Goal: Information Seeking & Learning: Learn about a topic

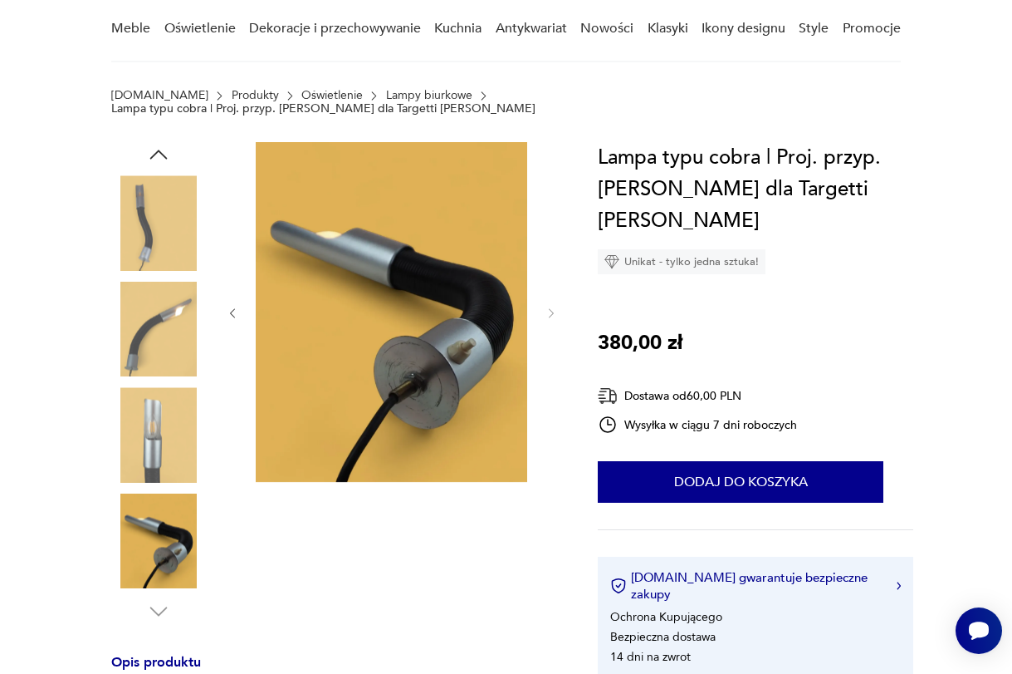
click at [231, 306] on icon "button" at bounding box center [232, 312] width 13 height 13
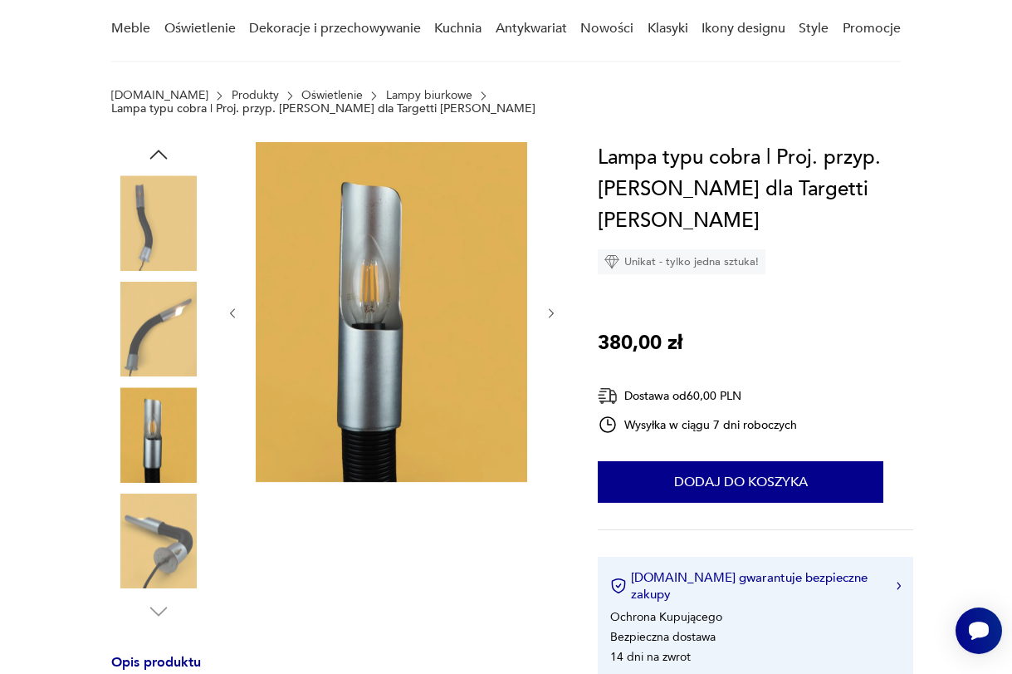
click at [231, 306] on icon "button" at bounding box center [232, 312] width 13 height 13
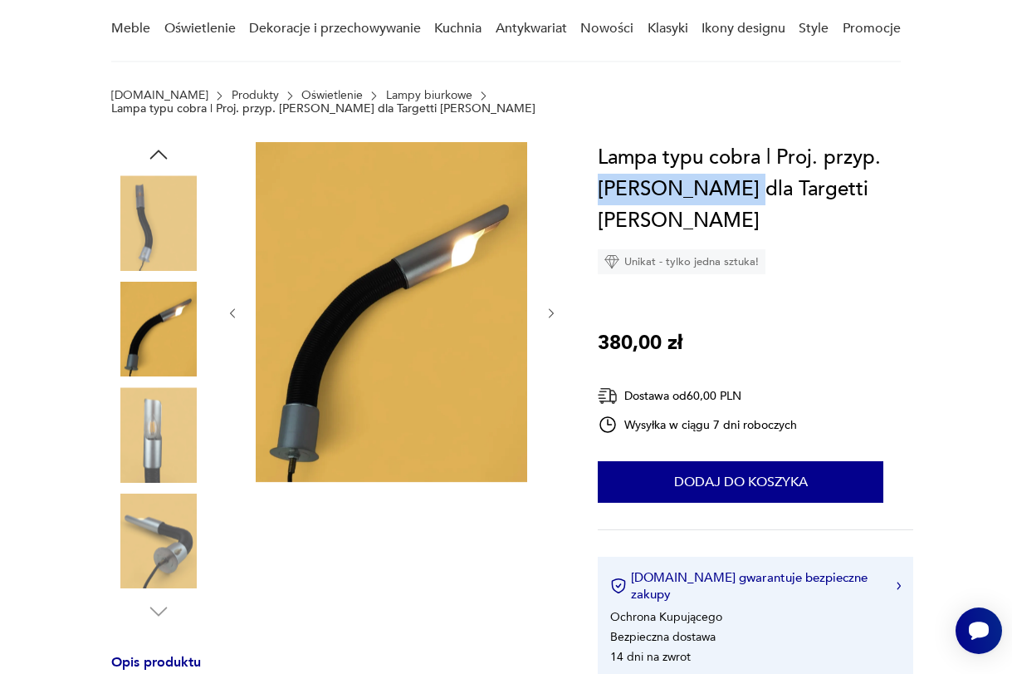
drag, startPoint x: 601, startPoint y: 172, endPoint x: 713, endPoint y: 173, distance: 112.1
click at [713, 173] on h1 "Lampa typu cobra | Proj. przyp. [PERSON_NAME] dla Targetti [PERSON_NAME]" at bounding box center [756, 189] width 316 height 95
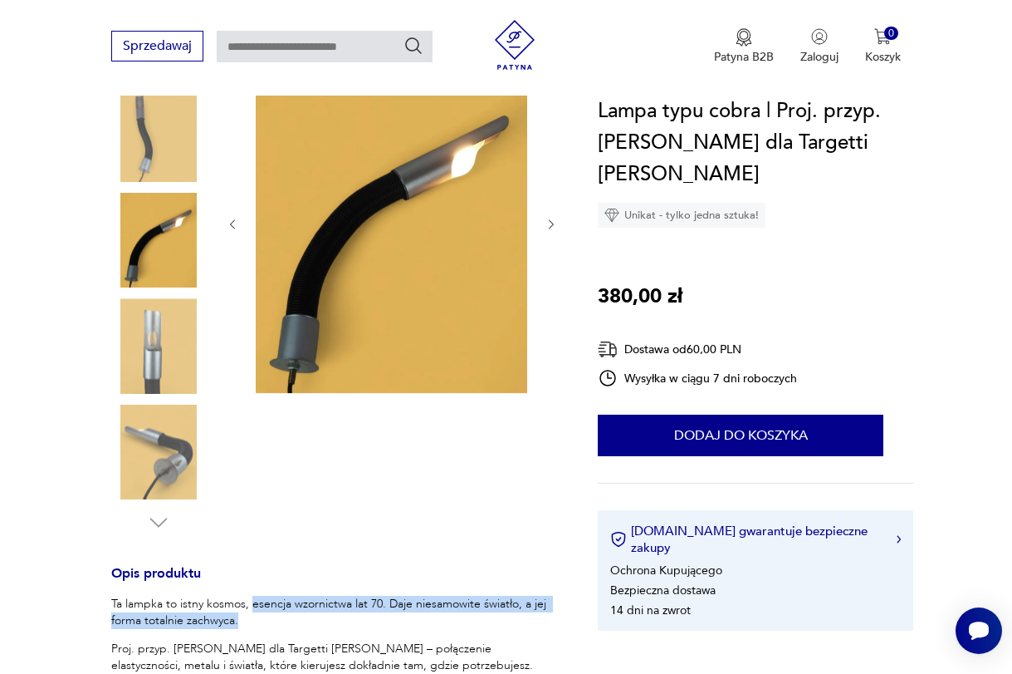
drag, startPoint x: 252, startPoint y: 592, endPoint x: 373, endPoint y: 605, distance: 121.9
click at [373, 605] on p "Ta lampka to istny kosmos, esencja wzornictwa lat 70. Daje niesamowite światło,…" at bounding box center [334, 611] width 447 height 33
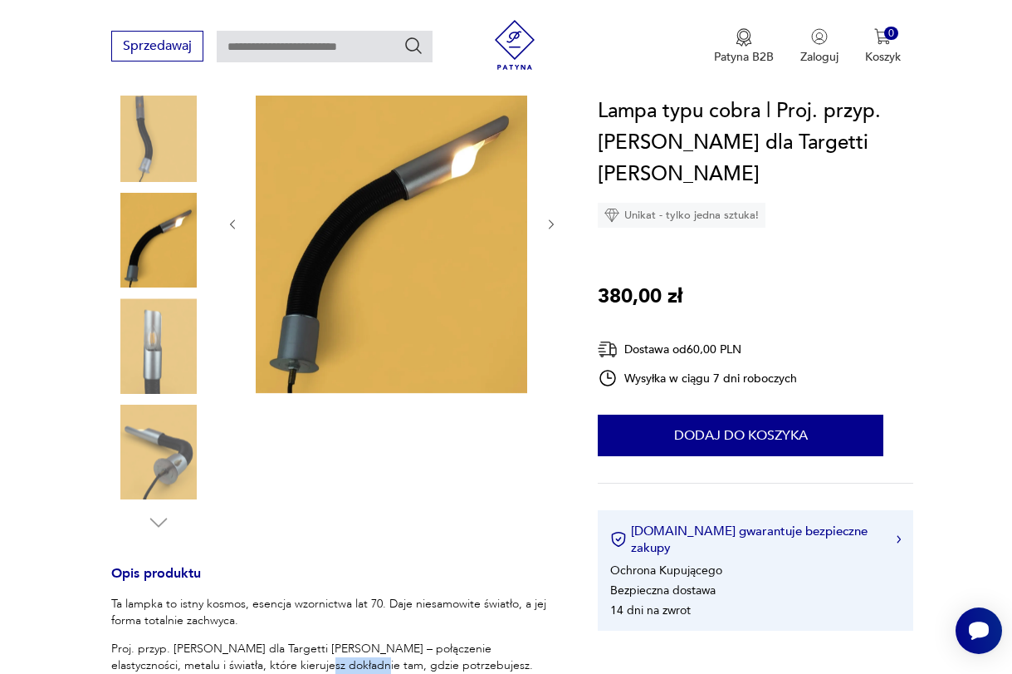
drag, startPoint x: 252, startPoint y: 654, endPoint x: 305, endPoint y: 655, distance: 53.2
click at [305, 655] on p "Proj. przyp. [PERSON_NAME] dla Targetti [PERSON_NAME] – połączenie elastycznośc…" at bounding box center [334, 656] width 447 height 33
click at [322, 657] on p "Proj. przyp. [PERSON_NAME] dla Targetti [PERSON_NAME] – połączenie elastycznośc…" at bounding box center [334, 656] width 447 height 33
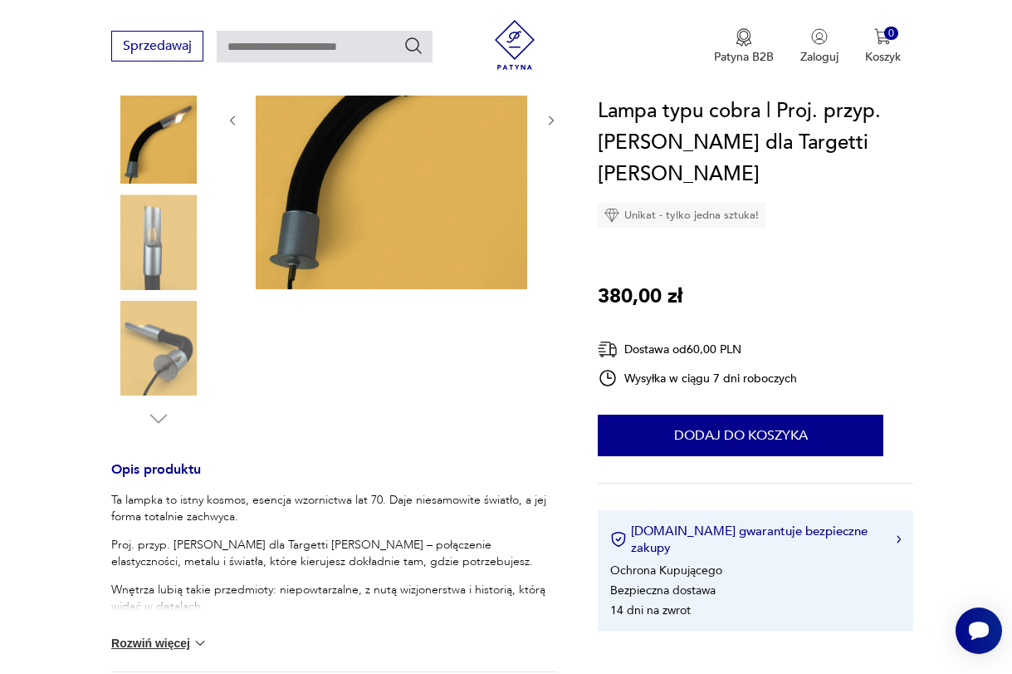
scroll to position [355, 0]
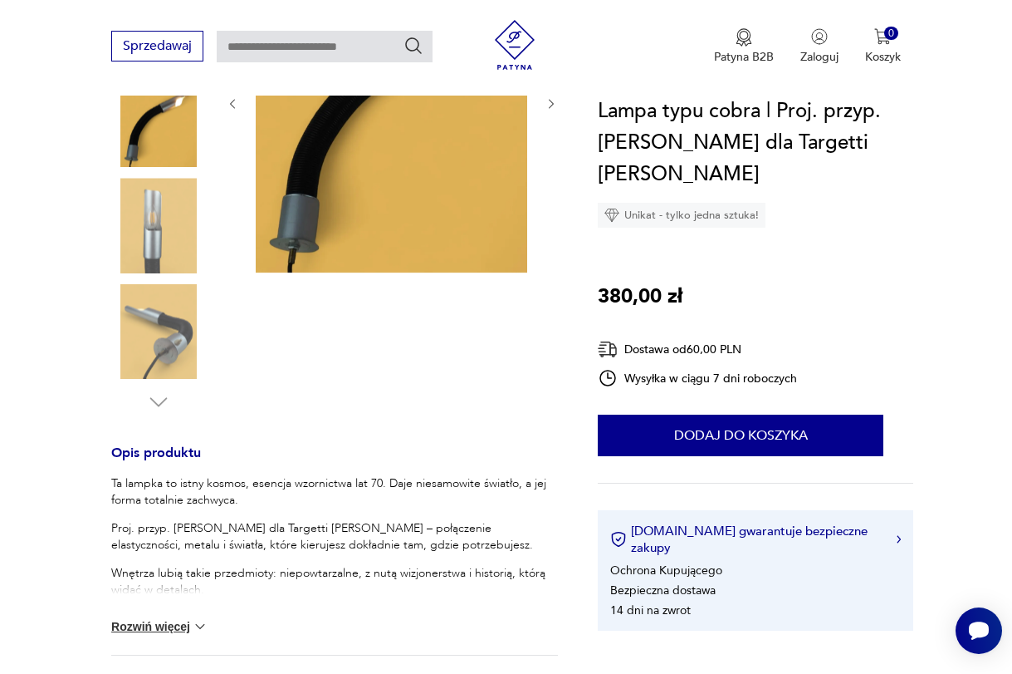
click at [185, 618] on button "Rozwiń więcej" at bounding box center [159, 626] width 96 height 17
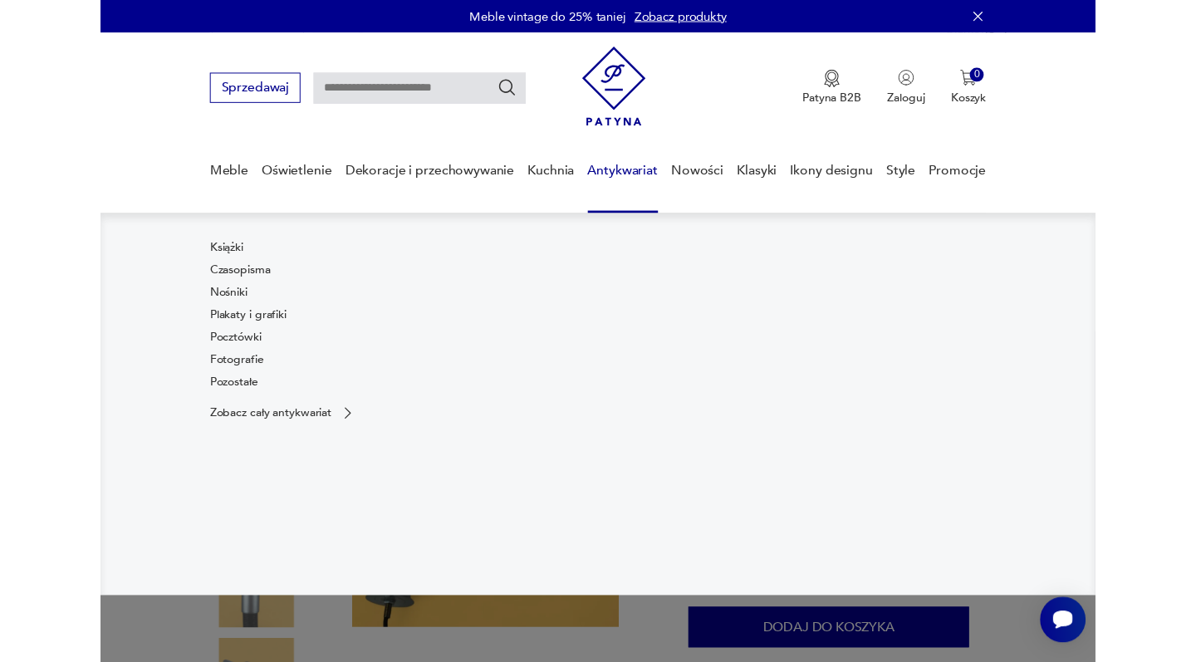
scroll to position [0, 0]
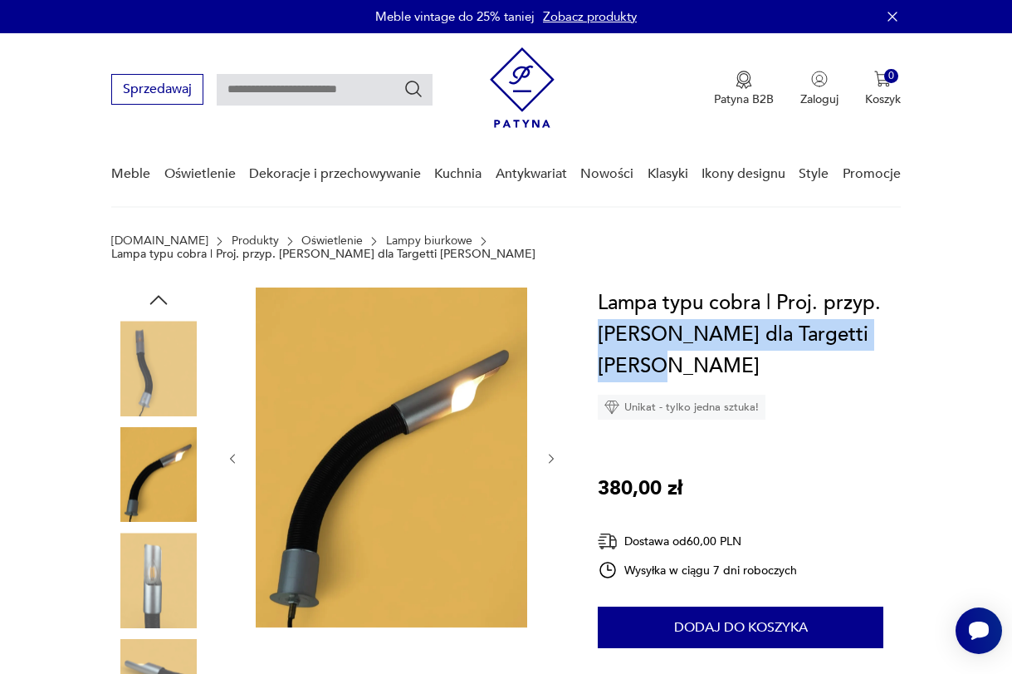
drag, startPoint x: 600, startPoint y: 321, endPoint x: 863, endPoint y: 317, distance: 262.5
click at [895, 316] on h1 "Lampa typu cobra | Proj. przyp. [PERSON_NAME] dla Targetti [PERSON_NAME]" at bounding box center [756, 334] width 316 height 95
